Goal: Check status

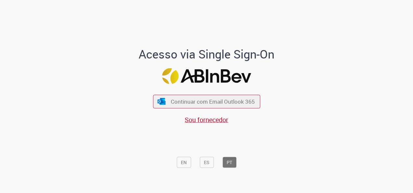
click at [178, 92] on div "Continuar com Email Outlook 365 Sou fornecedor" at bounding box center [206, 106] width 107 height 36
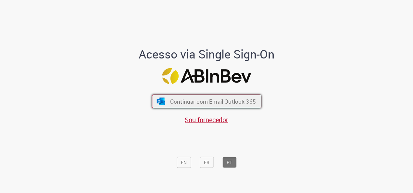
click at [184, 102] on span "Continuar com Email Outlook 365" at bounding box center [213, 101] width 86 height 7
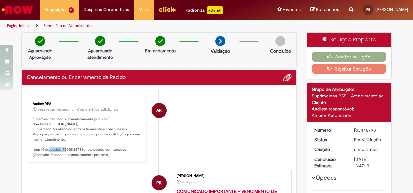
drag, startPoint x: 78, startPoint y: 147, endPoint x: 59, endPoint y: 149, distance: 18.9
click at [59, 149] on p "[Chamado fechado automaticamente por robô] Boa tarde [PERSON_NAME], O chamado f…" at bounding box center [87, 137] width 108 height 41
copy p "4500812578"
